Goal: Navigation & Orientation: Find specific page/section

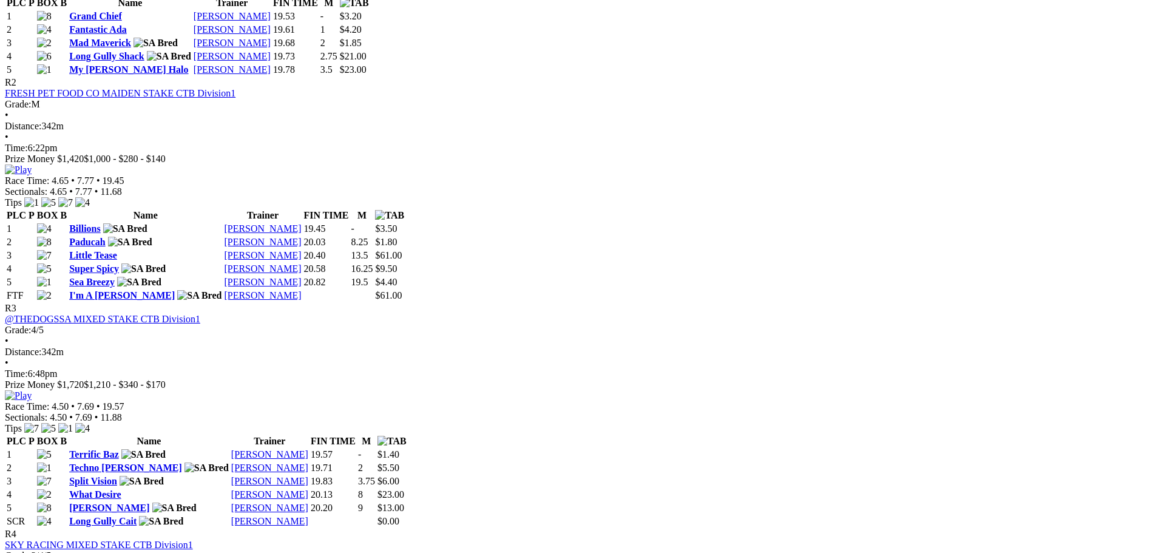
scroll to position [789, 0]
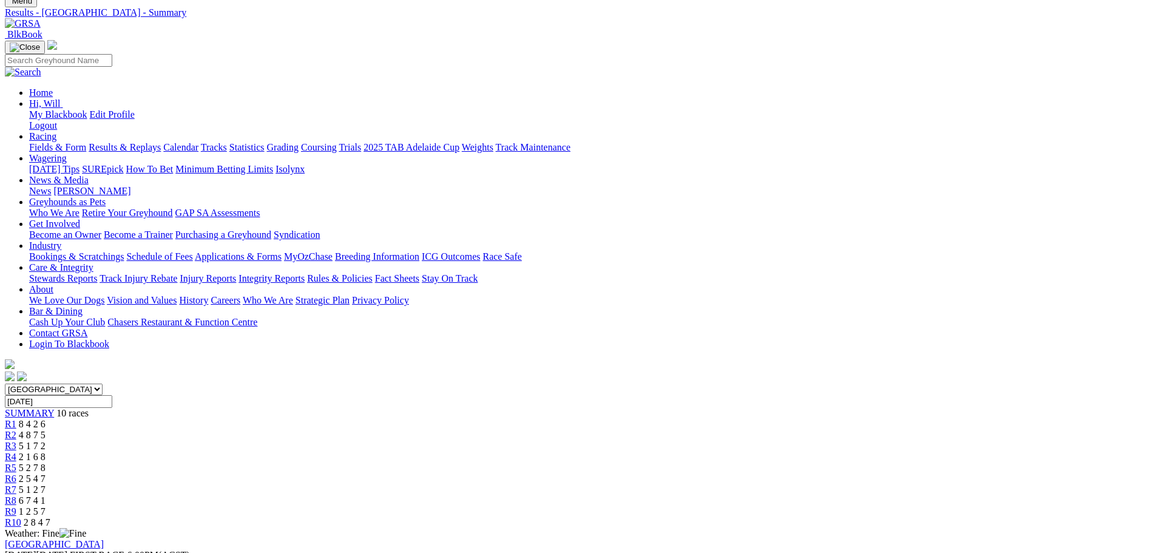
scroll to position [0, 0]
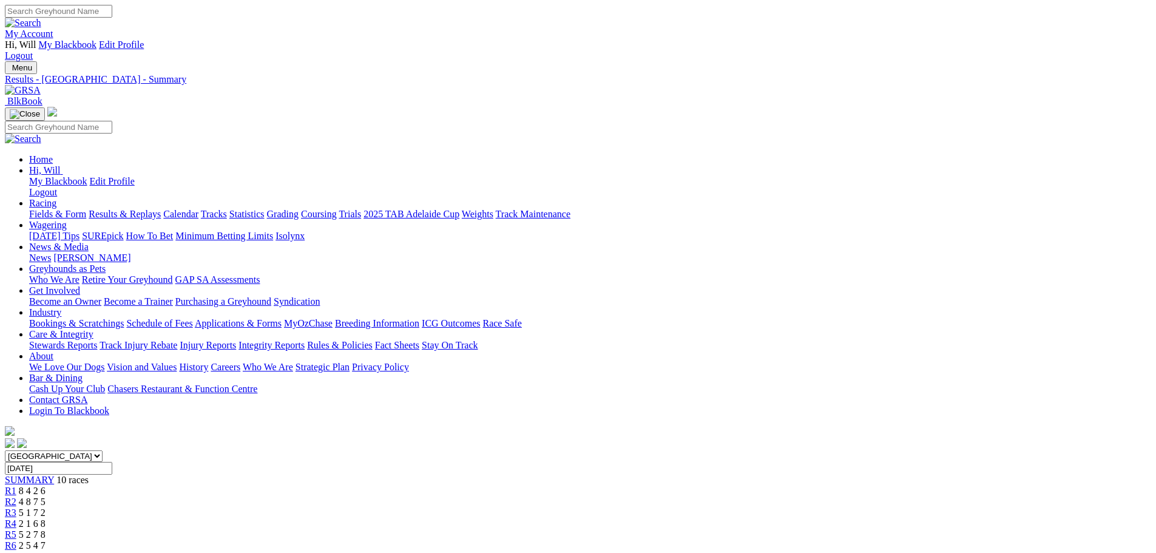
click at [53, 29] on link "My Account" at bounding box center [29, 34] width 49 height 10
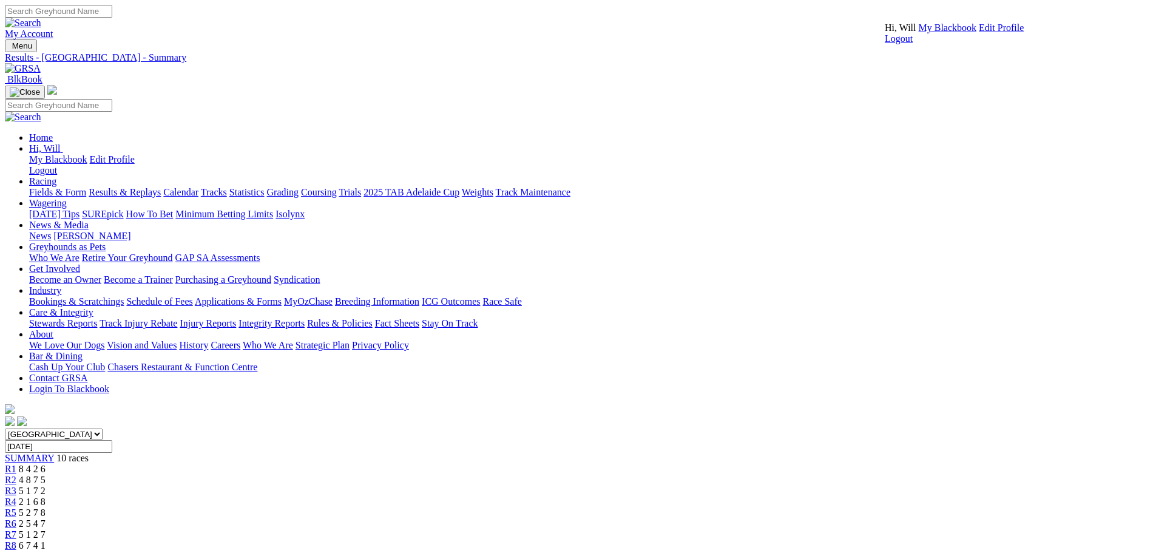
click at [924, 33] on link "My Blackbook" at bounding box center [948, 27] width 58 height 10
